Goal: Information Seeking & Learning: Learn about a topic

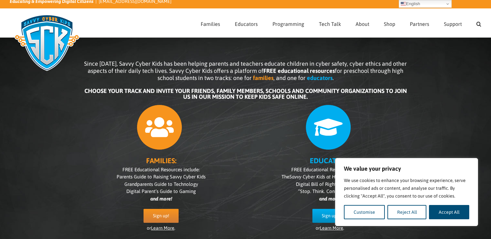
scroll to position [3, 0]
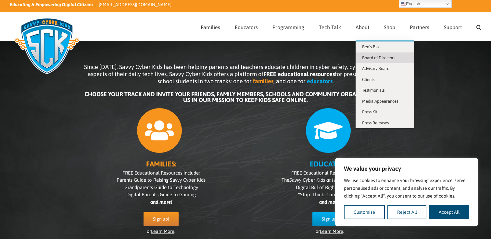
click at [370, 57] on span "Board of Directors" at bounding box center [378, 57] width 33 height 5
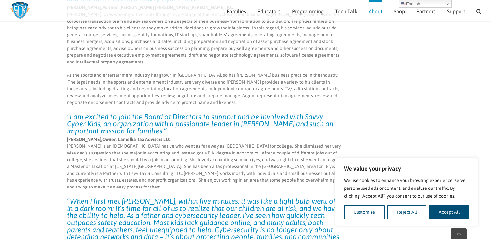
scroll to position [1433, 0]
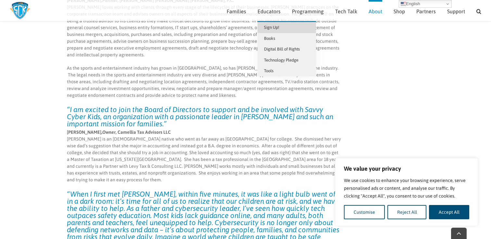
click at [268, 29] on span "Sign Up!" at bounding box center [271, 27] width 15 height 5
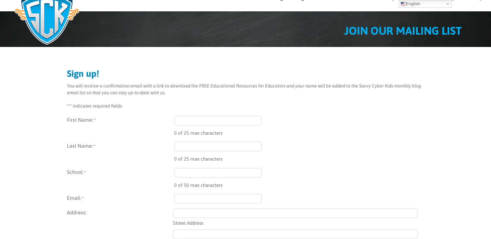
scroll to position [33, 0]
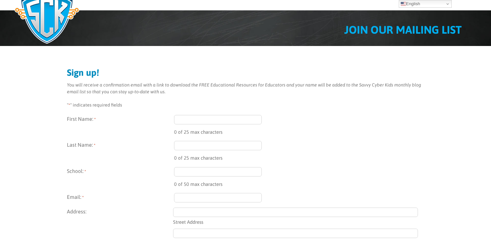
click at [188, 119] on input "First Name: *" at bounding box center [218, 119] width 88 height 9
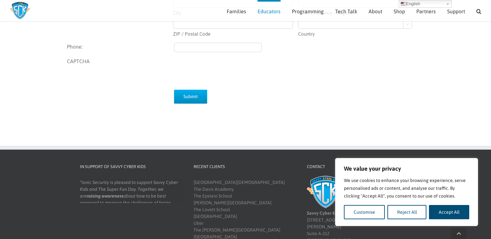
scroll to position [332, 0]
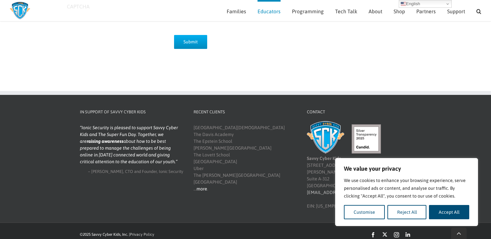
type input "Tori"
click at [200, 189] on link "more" at bounding box center [201, 189] width 11 height 5
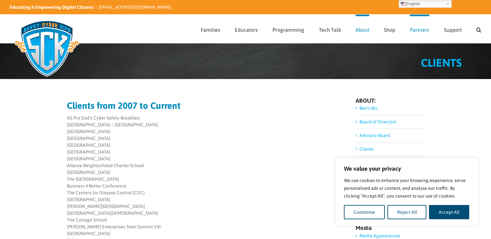
click at [417, 30] on span "Partners" at bounding box center [418, 29] width 19 height 5
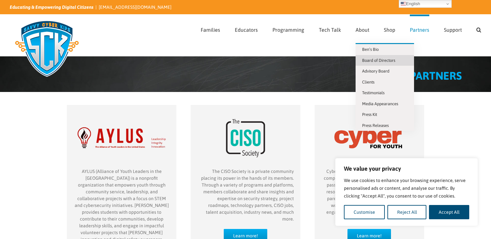
click at [370, 62] on span "Board of Directors" at bounding box center [378, 60] width 33 height 5
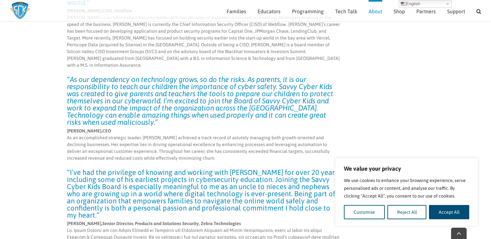
scroll to position [2202, 0]
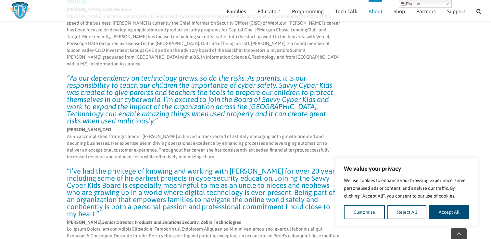
click at [19, 7] on img at bounding box center [20, 11] width 20 height 18
